Goal: Check status: Check status

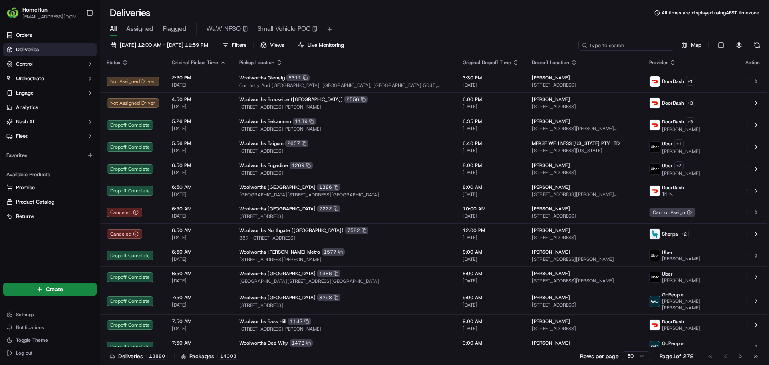
click at [650, 42] on input at bounding box center [627, 45] width 96 height 11
paste input "270212697"
type input "270212697"
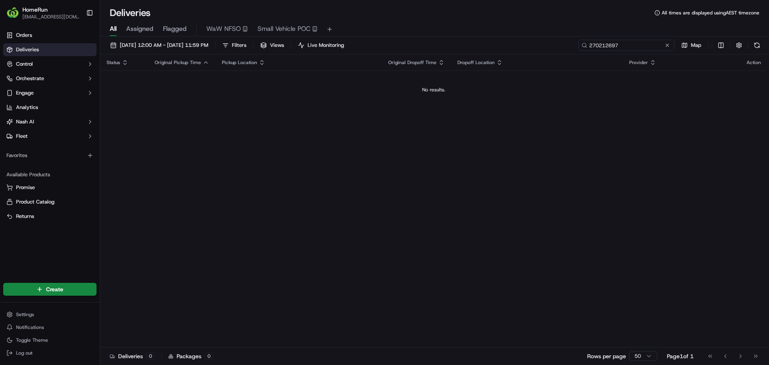
drag, startPoint x: 628, startPoint y: 43, endPoint x: 470, endPoint y: 43, distance: 158.3
click at [470, 43] on div "[DATE] 12:00 AM - [DATE] 11:59 PM Filters Views Live Monitoring 270212697 Map" at bounding box center [434, 47] width 669 height 15
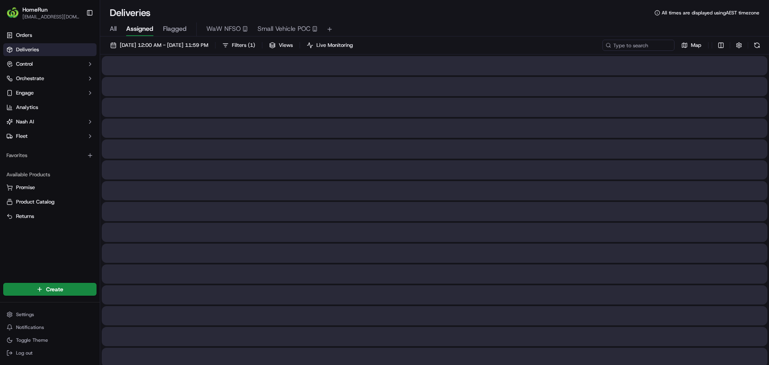
click at [149, 30] on span "Assigned" at bounding box center [139, 29] width 27 height 10
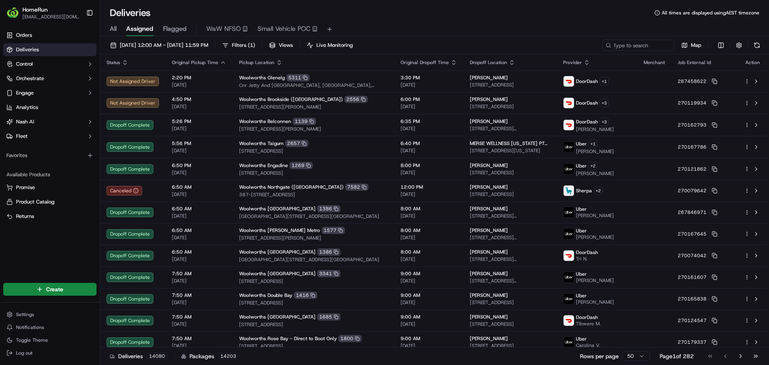
click at [113, 29] on span "All" at bounding box center [113, 29] width 7 height 10
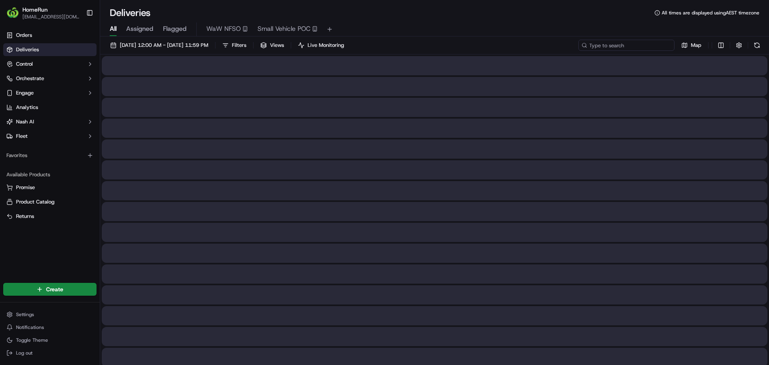
click at [616, 48] on input at bounding box center [627, 45] width 96 height 11
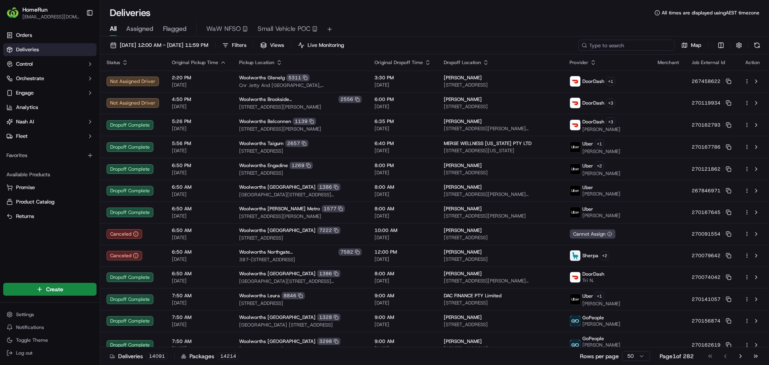
paste input "270212697"
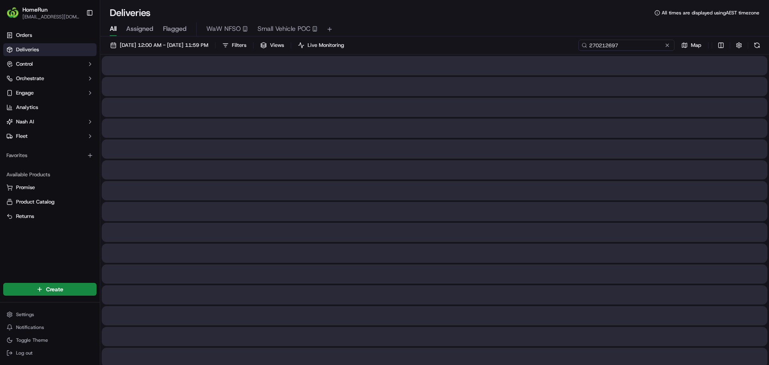
type input "270212697"
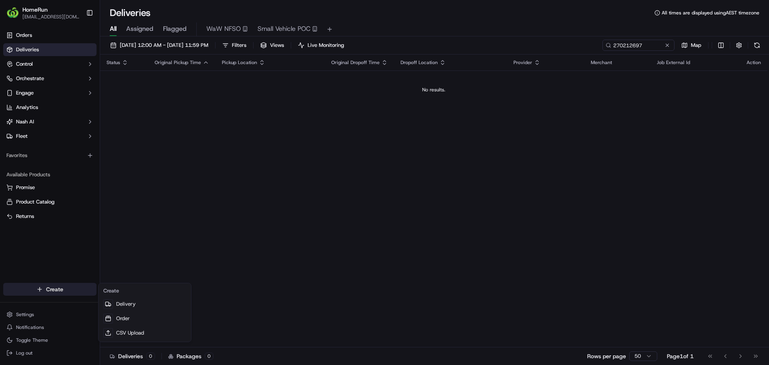
click at [67, 289] on html "HomeRun [EMAIL_ADDRESS][DOMAIN_NAME] Toggle Sidebar Orders Deliveries Control O…" at bounding box center [384, 182] width 769 height 365
click at [125, 305] on link "Delivery" at bounding box center [144, 304] width 89 height 14
